Goal: Find specific page/section: Find specific page/section

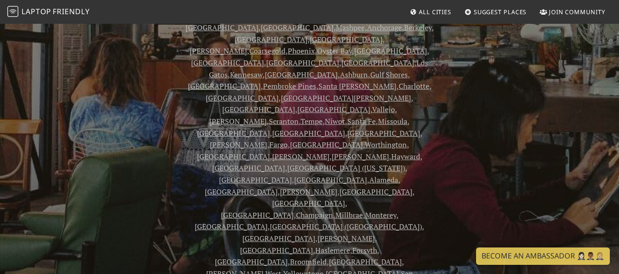
scroll to position [374, 0]
click at [442, 11] on span "All Cities" at bounding box center [435, 12] width 33 height 8
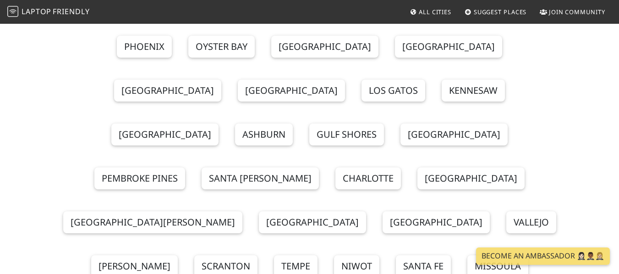
scroll to position [3860, 0]
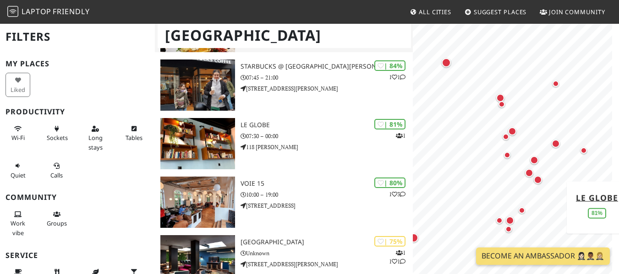
scroll to position [190, 0]
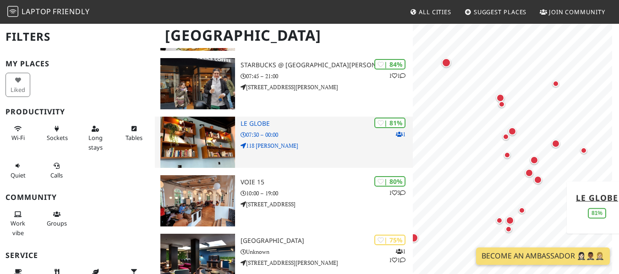
click at [310, 142] on p "118 Bd Diderot" at bounding box center [326, 146] width 172 height 9
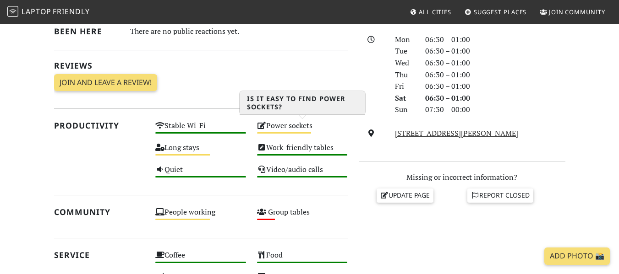
scroll to position [262, 0]
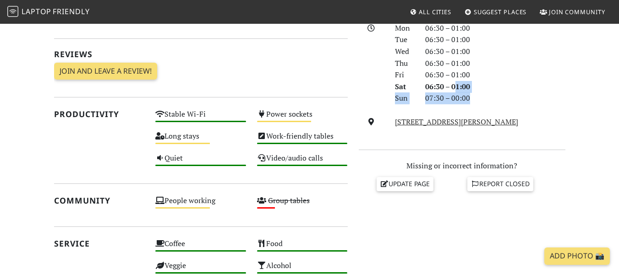
drag, startPoint x: 458, startPoint y: 89, endPoint x: 486, endPoint y: 93, distance: 27.7
click at [486, 93] on div "Mon 06:30 – 01:00 Tue 06:30 – 01:00 Wed 06:30 – 01:00 Thu 06:30 – 01:00 Fri 06:…" at bounding box center [479, 63] width 181 height 82
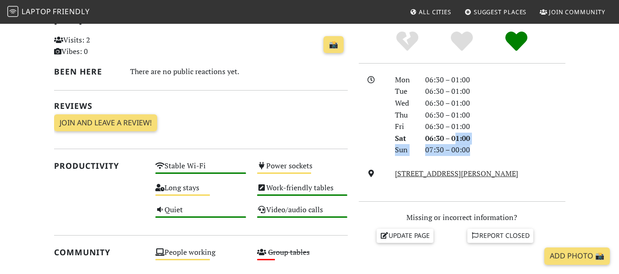
scroll to position [209, 0]
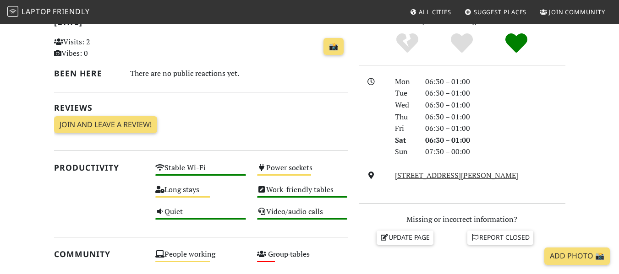
click at [486, 93] on div "06:30 – 01:00" at bounding box center [495, 93] width 151 height 12
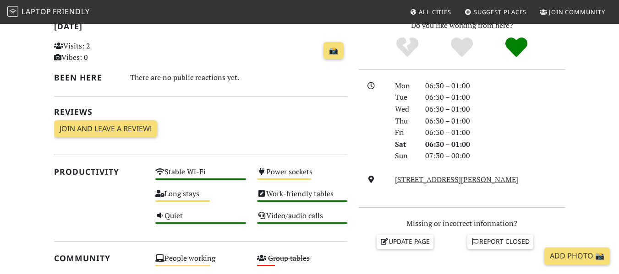
scroll to position [204, 0]
click at [456, 158] on div "07:30 – 00:00" at bounding box center [495, 157] width 151 height 12
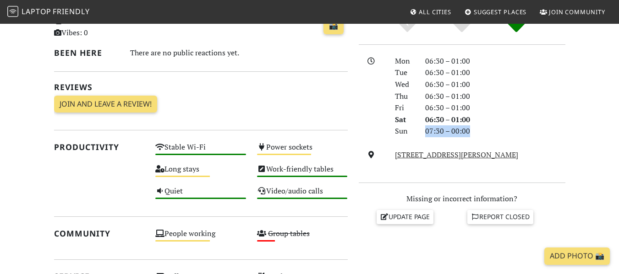
scroll to position [0, 0]
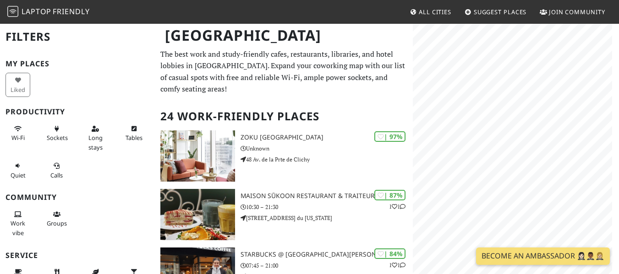
scroll to position [190, 0]
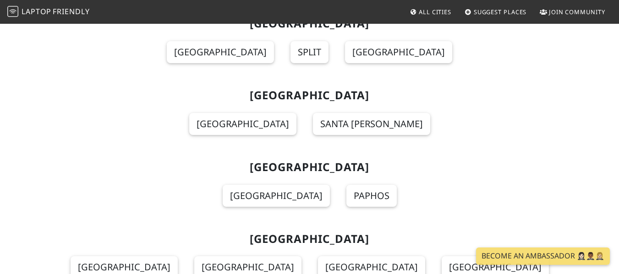
scroll to position [3860, 0]
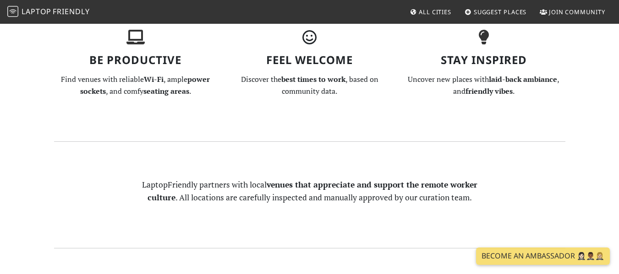
scroll to position [778, 0]
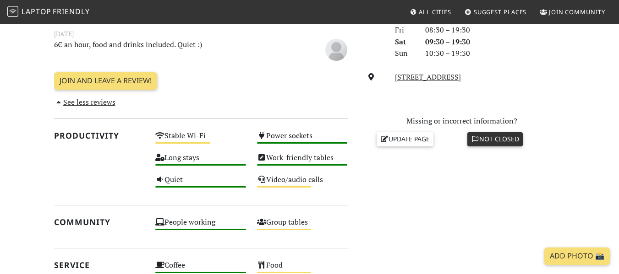
scroll to position [308, 0]
